Goal: Entertainment & Leisure: Browse casually

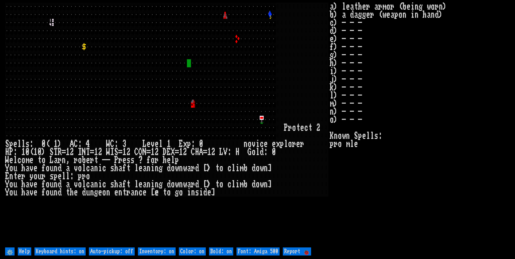
click at [126, 249] on off "Auto-pickup: off" at bounding box center [112, 251] width 46 height 8
type off "Auto-pickup: on"
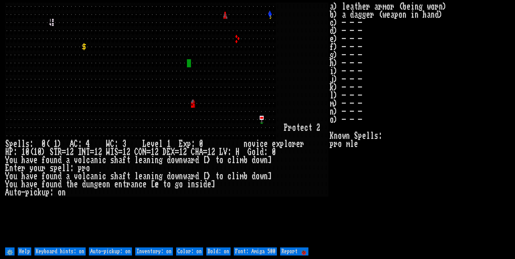
click at [164, 249] on on "Inventory: on" at bounding box center [154, 251] width 38 height 8
type on "Inventory: off"
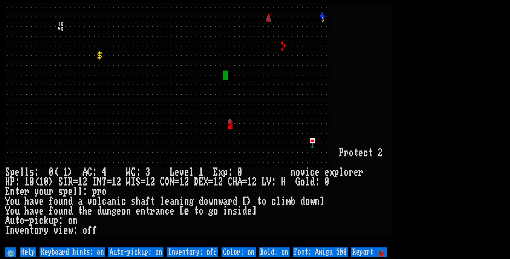
click at [317, 250] on 500 "Font: Amiga 500" at bounding box center [320, 252] width 55 height 10
type 500 "Font: Amiga 1200"
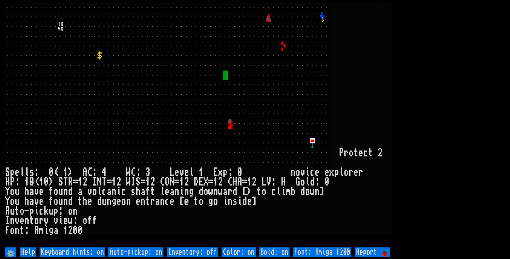
click at [451, 126] on larn at bounding box center [255, 124] width 500 height 243
